Goal: Information Seeking & Learning: Compare options

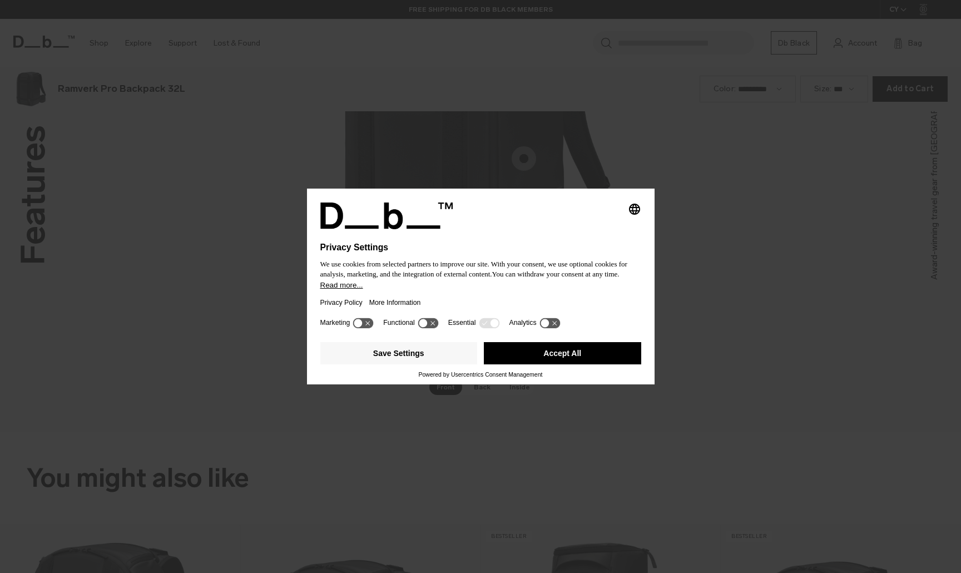
scroll to position [1719, 0]
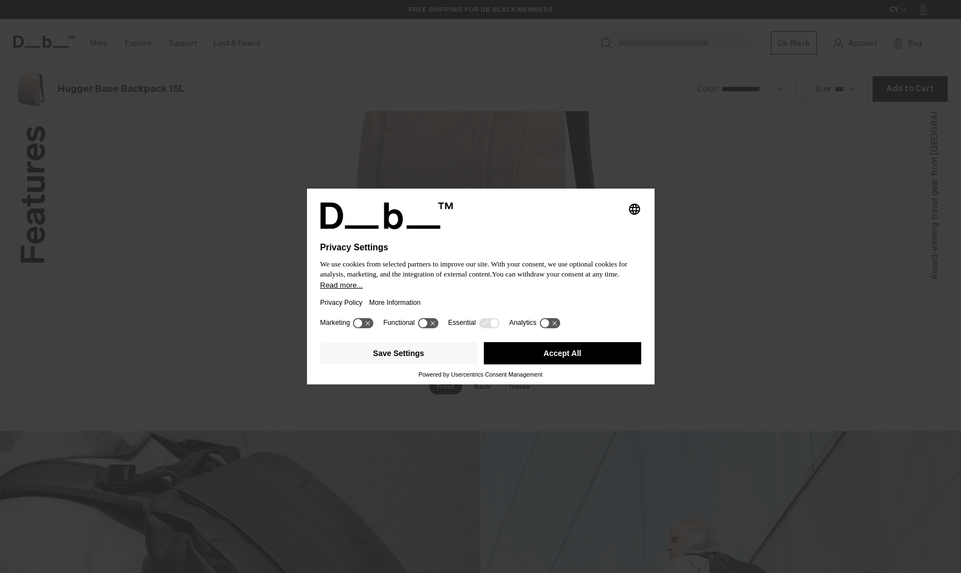
scroll to position [1719, 0]
